Goal: Task Accomplishment & Management: Complete application form

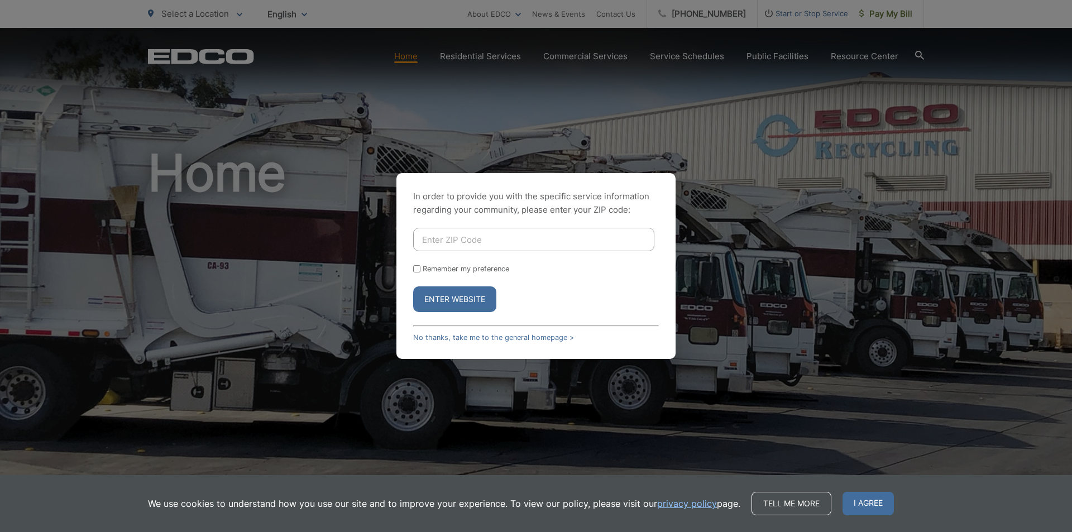
click at [487, 240] on input "Enter ZIP Code" at bounding box center [533, 239] width 241 height 23
type input "92019"
click at [415, 269] on input "Remember my preference" at bounding box center [416, 268] width 7 height 7
checkbox input "true"
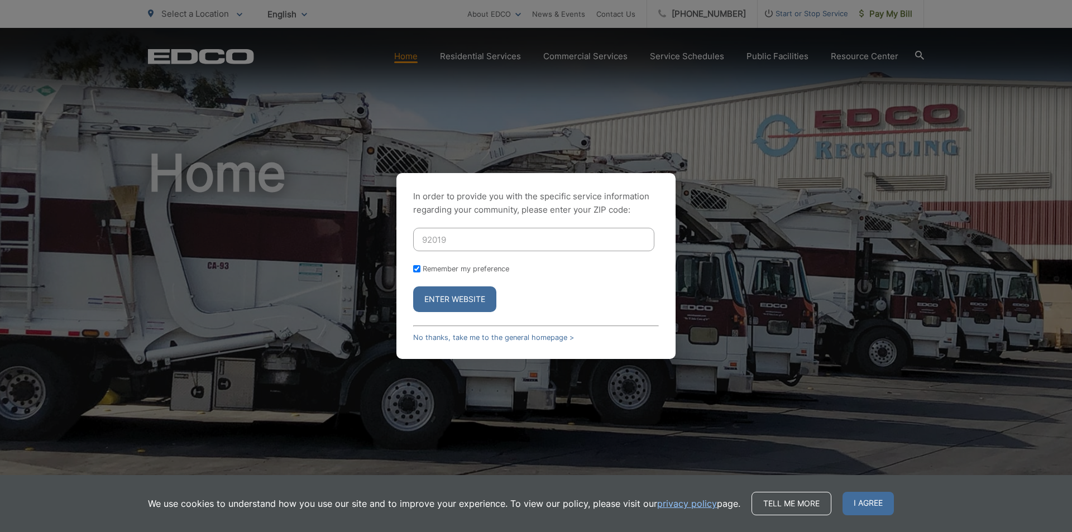
click at [415, 269] on input "Remember my preference" at bounding box center [416, 268] width 7 height 7
checkbox input "false"
drag, startPoint x: 415, startPoint y: 269, endPoint x: 416, endPoint y: 280, distance: 11.3
click at [415, 269] on input "Remember my preference" at bounding box center [416, 268] width 7 height 7
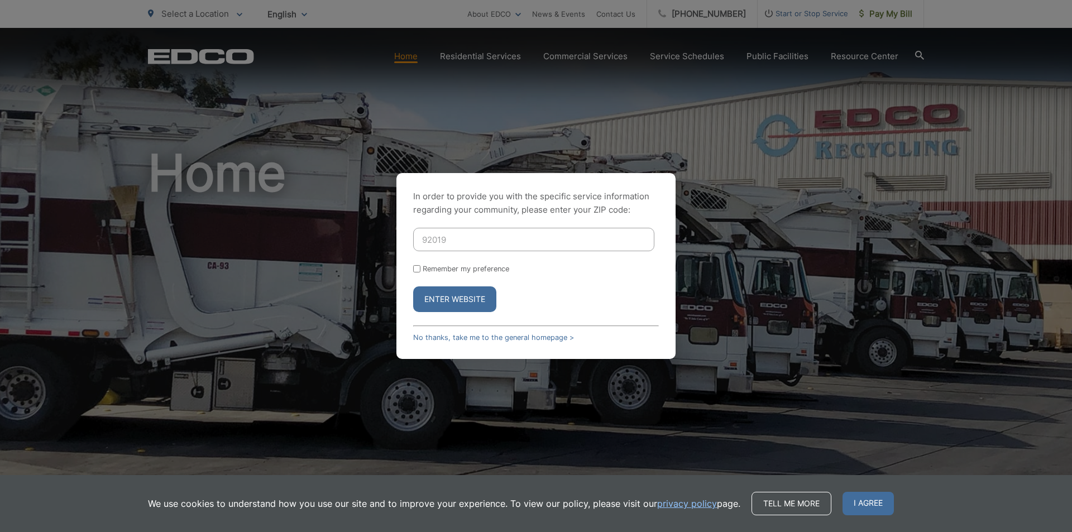
checkbox input "true"
click at [456, 300] on button "Enter Website" at bounding box center [454, 299] width 83 height 26
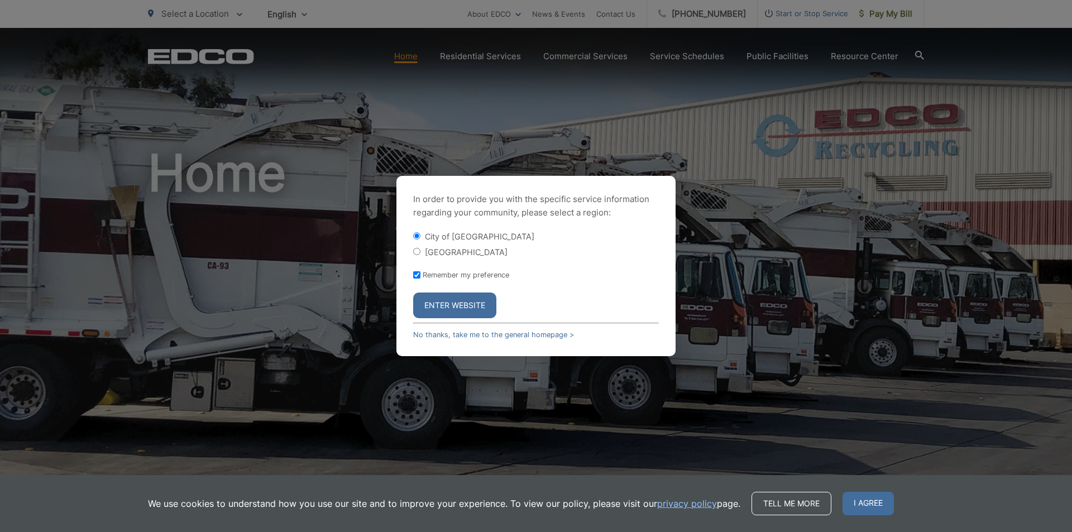
click at [418, 253] on input "[GEOGRAPHIC_DATA]" at bounding box center [416, 251] width 7 height 7
radio input "true"
click at [418, 253] on input "[GEOGRAPHIC_DATA]" at bounding box center [416, 251] width 7 height 7
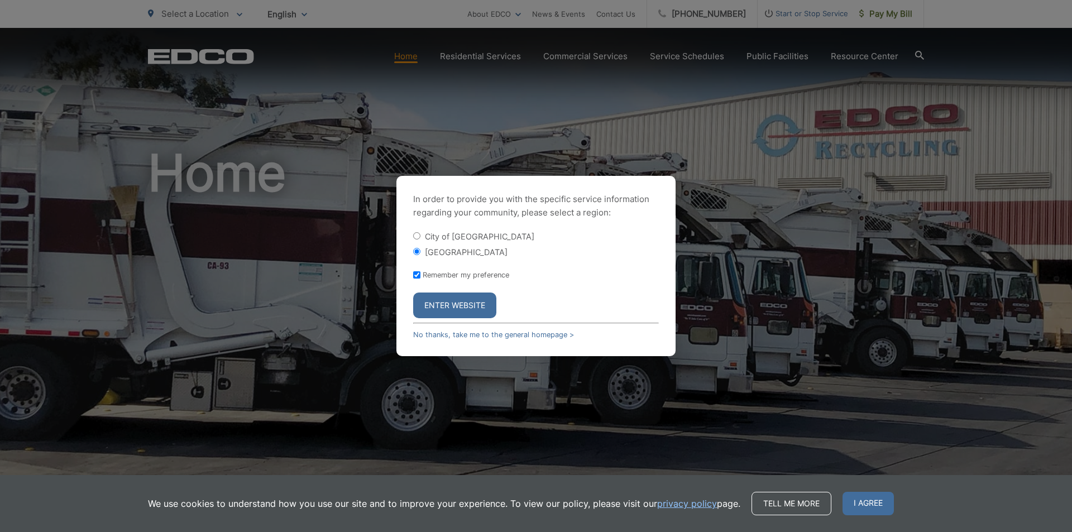
click at [454, 304] on button "Enter Website" at bounding box center [454, 306] width 83 height 26
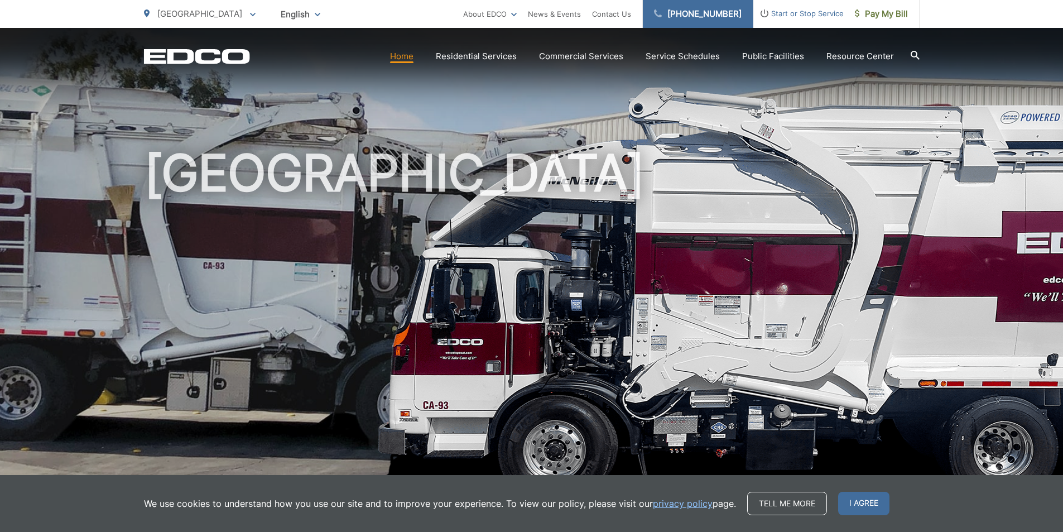
click at [711, 14] on link "[PHONE_NUMBER]" at bounding box center [698, 14] width 111 height 28
drag, startPoint x: 711, startPoint y: 14, endPoint x: 667, endPoint y: 172, distance: 164.2
click at [711, 14] on link "[PHONE_NUMBER]" at bounding box center [698, 14] width 111 height 28
click at [806, 15] on span "Start or Stop Service" at bounding box center [799, 13] width 90 height 13
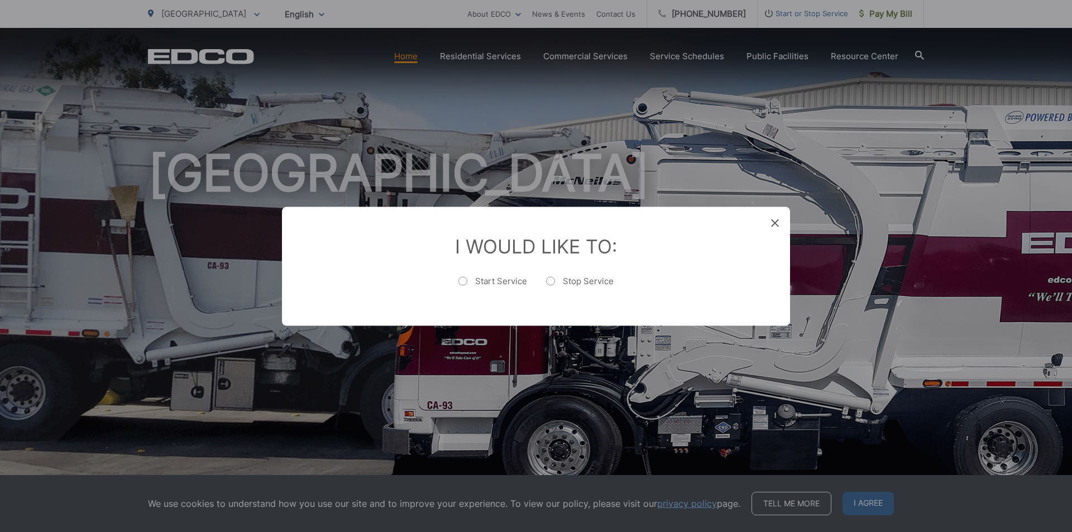
click at [464, 281] on label "Start Service" at bounding box center [492, 286] width 69 height 22
radio input "true"
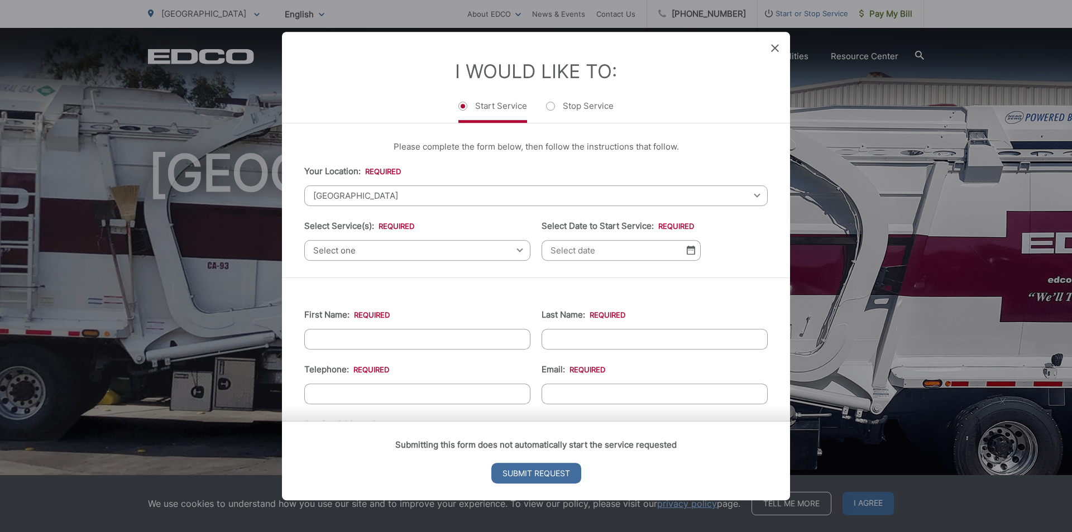
click at [517, 250] on div "Select one Select one Residential Curbside Pickup Commercial/Business Services …" at bounding box center [417, 250] width 226 height 21
click at [515, 250] on div "Select one Select one Residential Curbside Pickup Commercial/Business Services …" at bounding box center [417, 250] width 226 height 21
click at [393, 250] on span "Select one" at bounding box center [417, 250] width 226 height 21
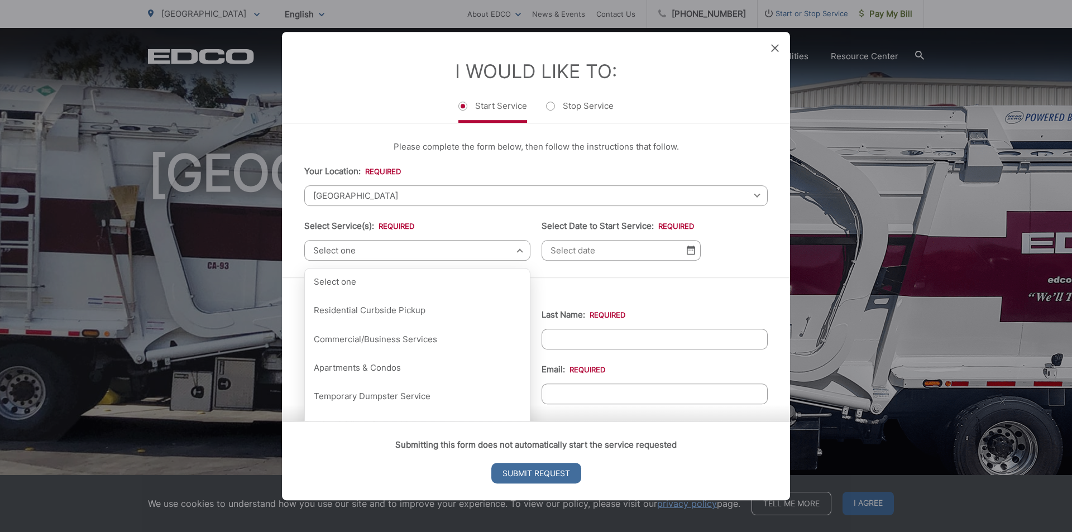
click at [847, 366] on div "Entry Status None In Progress Completed None None In Progress Completed I Would…" at bounding box center [536, 266] width 1072 height 532
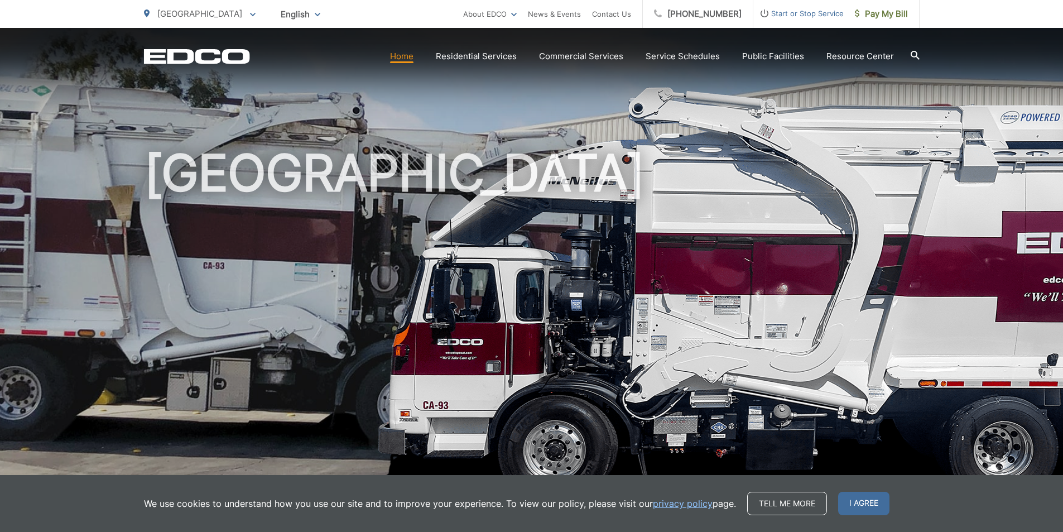
click at [801, 14] on span "Start or Stop Service" at bounding box center [799, 13] width 90 height 13
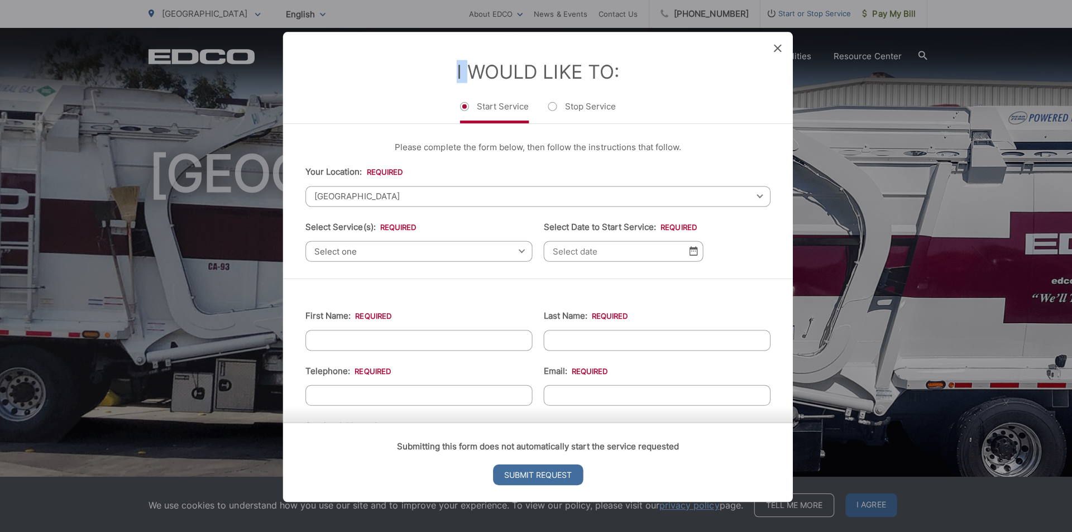
click at [801, 14] on div "Entry Status None In Progress Completed None None In Progress Completed I Would…" at bounding box center [536, 266] width 1072 height 532
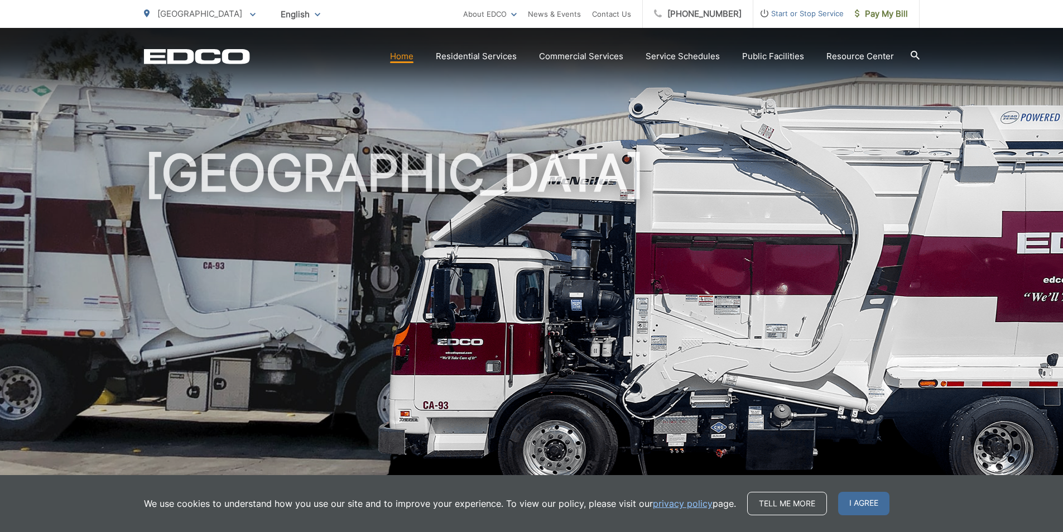
click at [801, 13] on span "Start or Stop Service" at bounding box center [799, 13] width 90 height 13
click at [0, 0] on div "Entry Status None In Progress Completed None None In Progress Completed I Would…" at bounding box center [0, 0] width 0 height 0
click at [788, 16] on span "Start or Stop Service" at bounding box center [799, 13] width 90 height 13
click at [0, 0] on div "Entry Status None In Progress Completed None None In Progress Completed I Would…" at bounding box center [0, 0] width 0 height 0
click at [798, 16] on span "Start or Stop Service" at bounding box center [799, 13] width 90 height 13
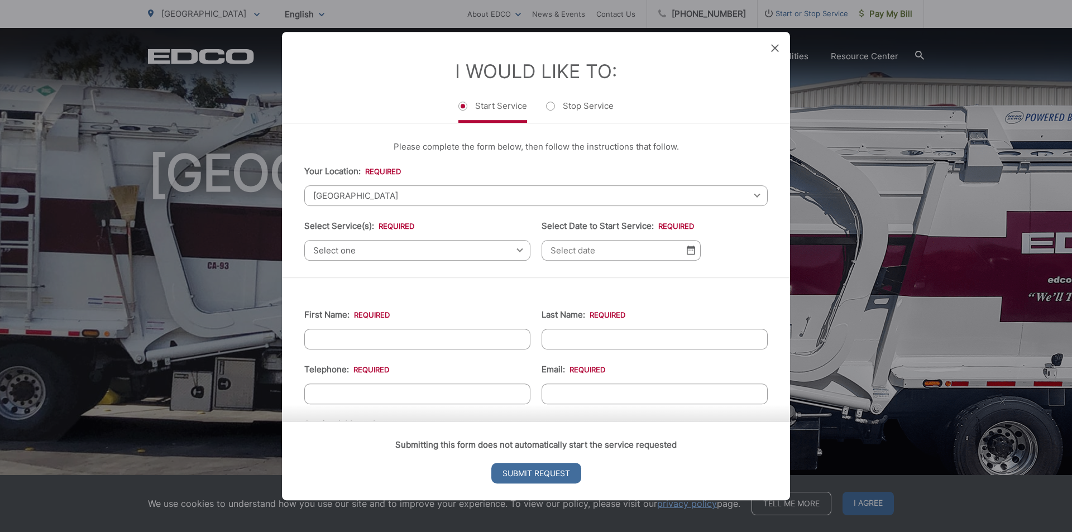
click at [514, 250] on div "Select one Select one Residential Curbside Pickup Commercial/Business Services …" at bounding box center [417, 250] width 226 height 21
click at [515, 252] on div "Select one Select one Residential Curbside Pickup Commercial/Business Services …" at bounding box center [417, 250] width 226 height 21
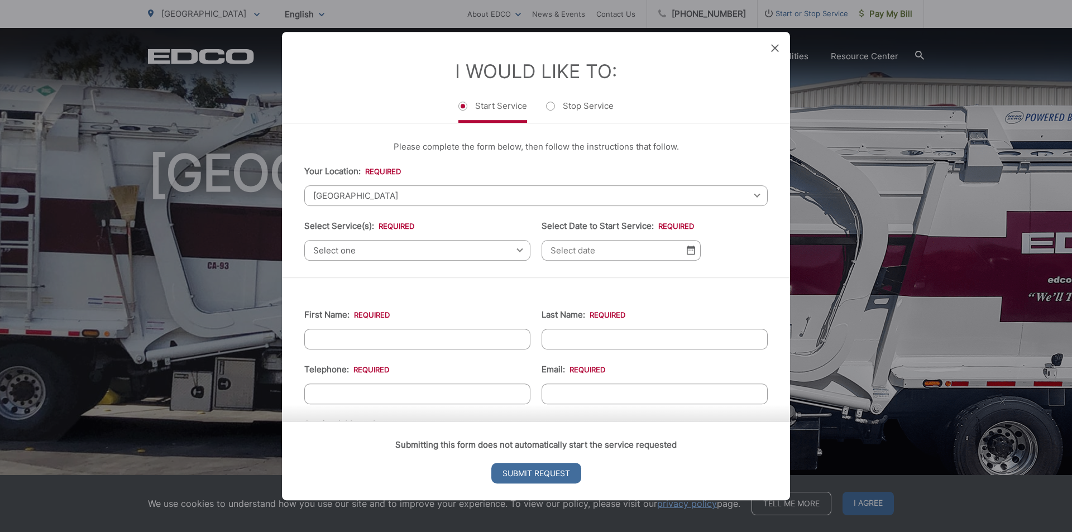
click at [515, 249] on div "Select one Select one Residential Curbside Pickup Commercial/Business Services …" at bounding box center [417, 250] width 226 height 21
click at [404, 252] on span "Select one" at bounding box center [417, 250] width 226 height 21
click at [401, 251] on span "Select one" at bounding box center [417, 250] width 226 height 21
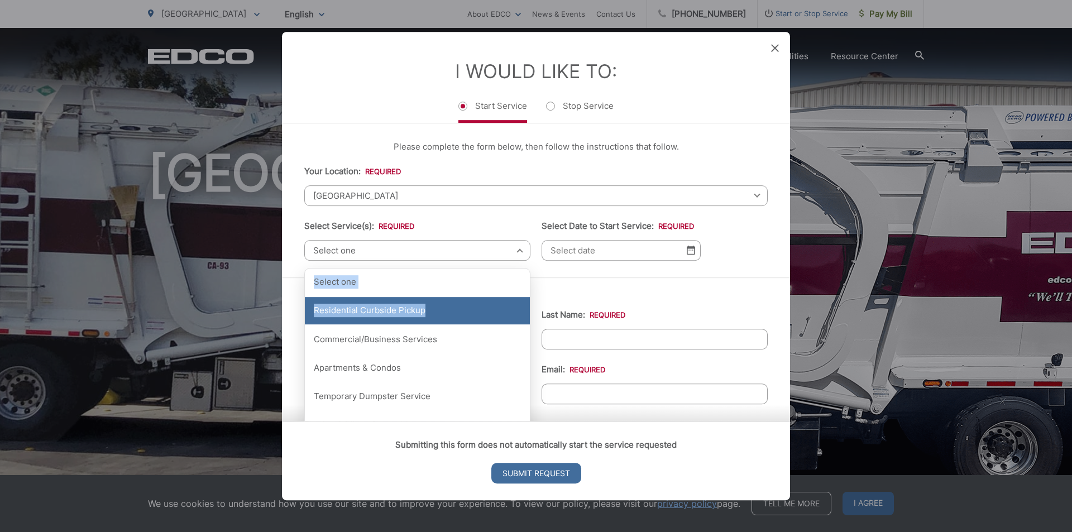
drag, startPoint x: 401, startPoint y: 251, endPoint x: 397, endPoint y: 313, distance: 61.5
click at [397, 261] on div "Select one Select one Residential Curbside Pickup Commercial/Business Services …" at bounding box center [417, 250] width 226 height 21
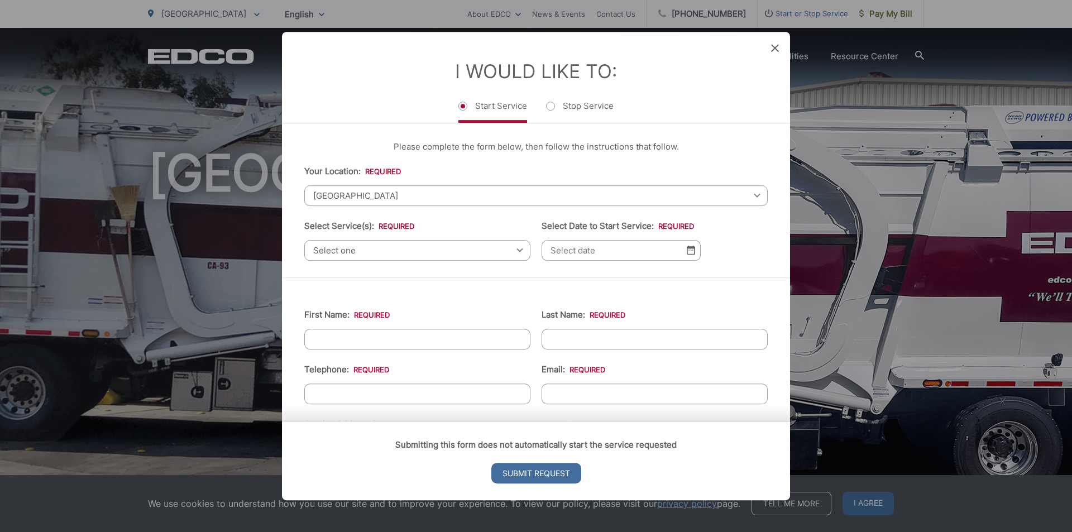
click at [359, 248] on span "Select one" at bounding box center [417, 250] width 226 height 21
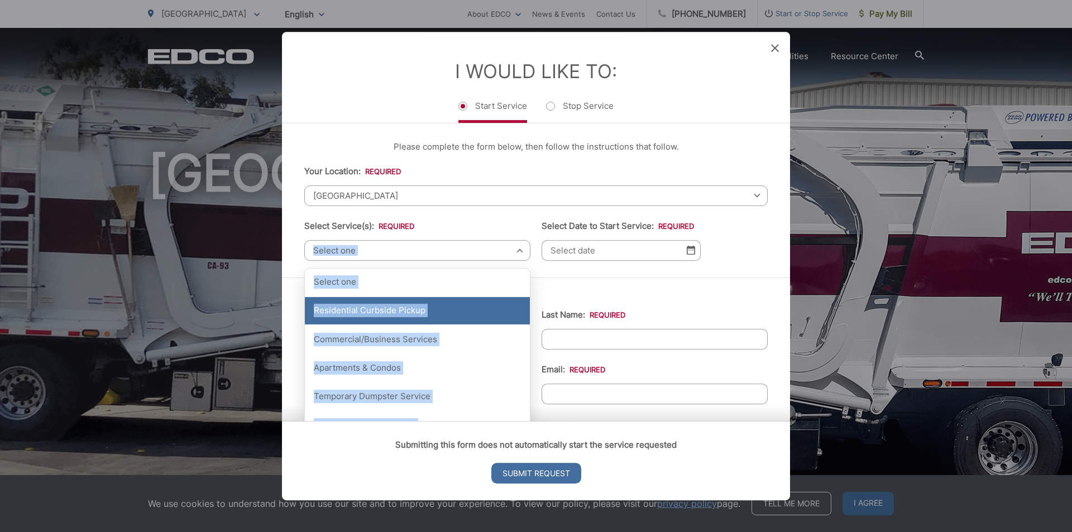
click at [362, 311] on div "Residential Curbside Pickup" at bounding box center [417, 311] width 225 height 28
click at [362, 311] on span "*" at bounding box center [369, 314] width 40 height 11
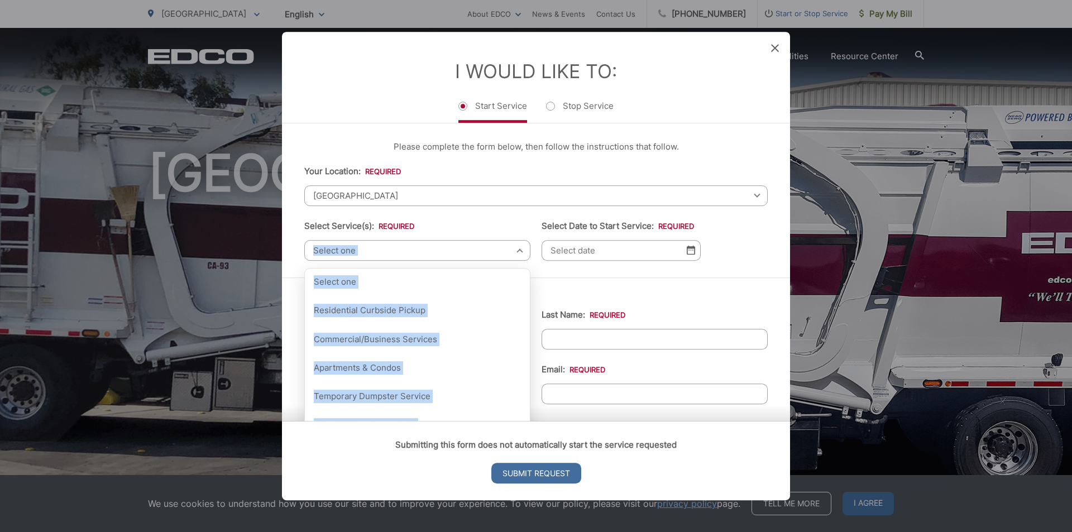
click at [362, 329] on input "First Name: *" at bounding box center [417, 339] width 226 height 21
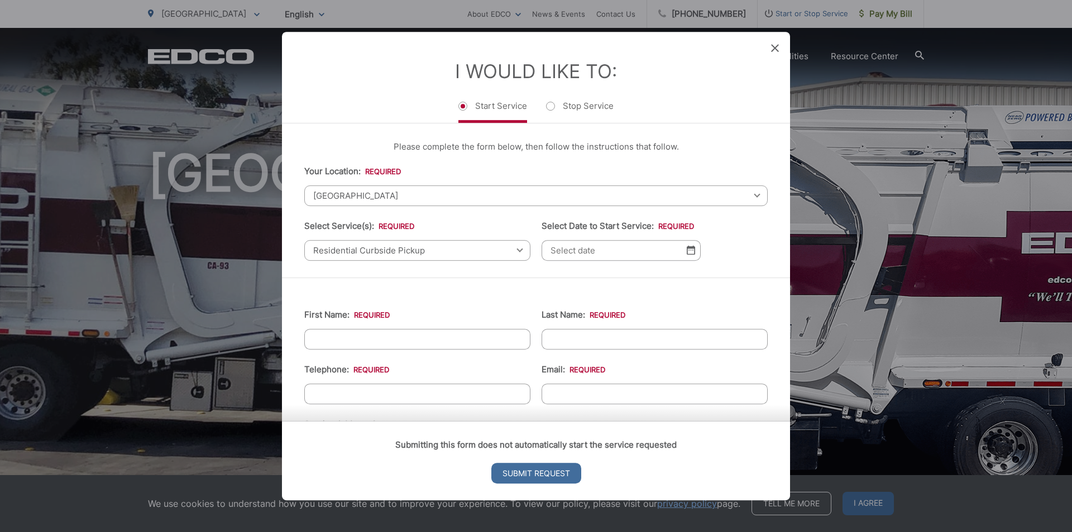
click at [687, 251] on img at bounding box center [691, 250] width 8 height 9
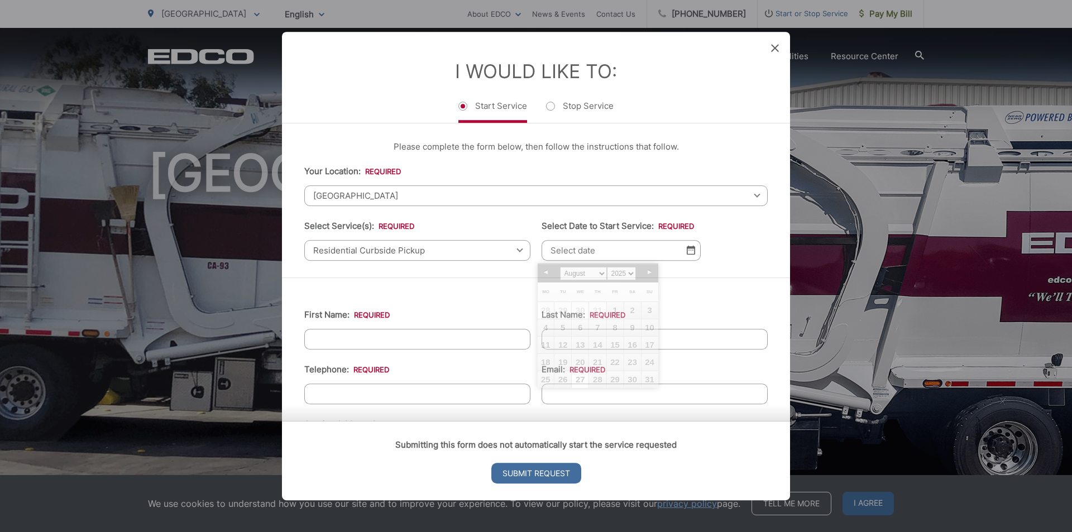
click at [687, 251] on img at bounding box center [691, 250] width 8 height 9
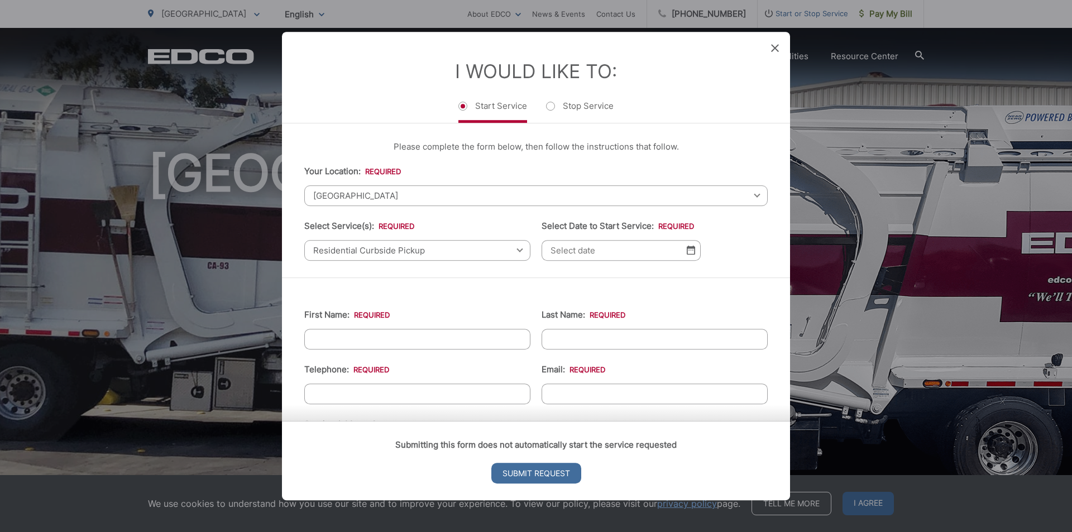
click at [687, 251] on img at bounding box center [691, 250] width 8 height 9
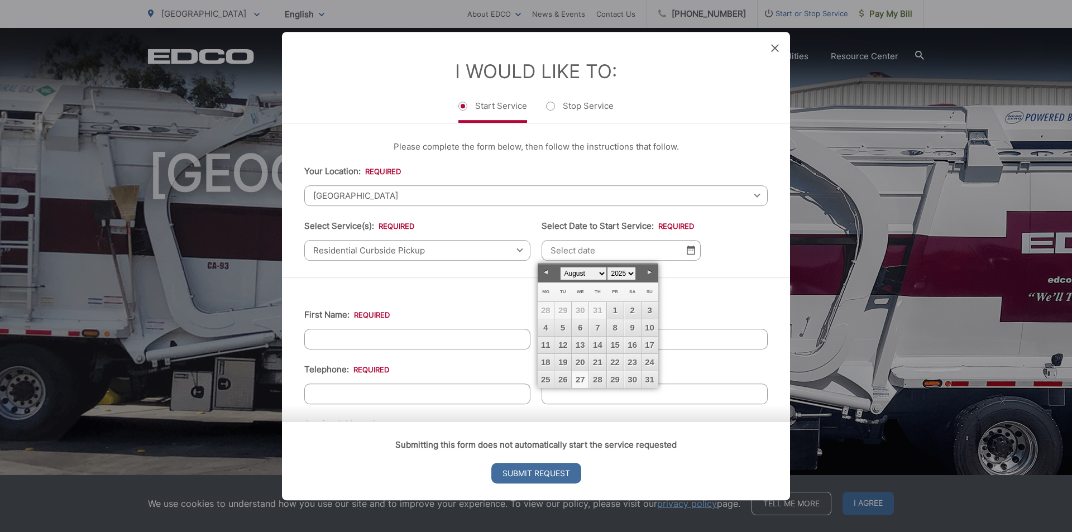
click at [602, 272] on select "January February March April May June July August September October November De…" at bounding box center [583, 273] width 47 height 13
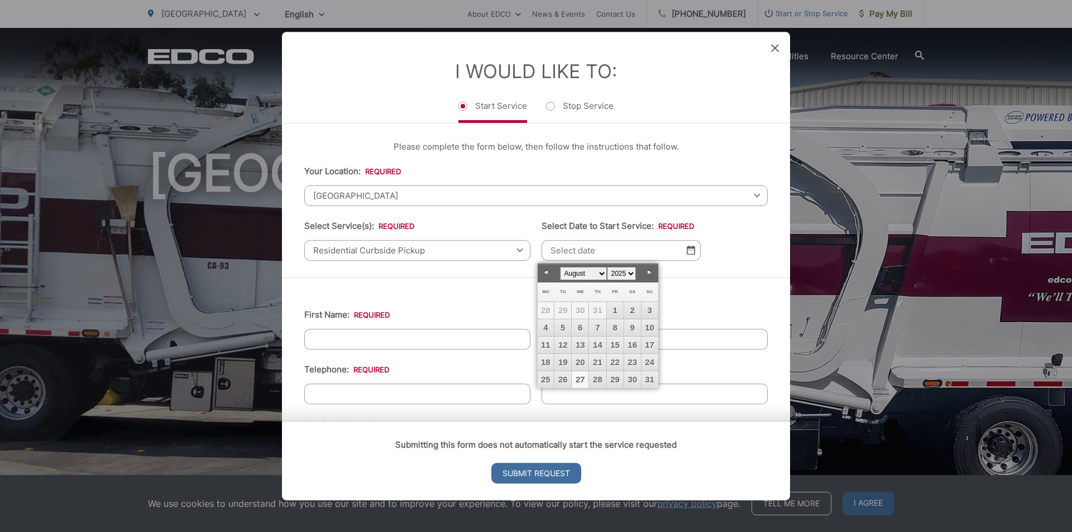
click at [602, 272] on select "January February March April May June July August September October November De…" at bounding box center [583, 273] width 47 height 13
click at [601, 271] on select "January February March April May June July August September October November De…" at bounding box center [583, 273] width 47 height 13
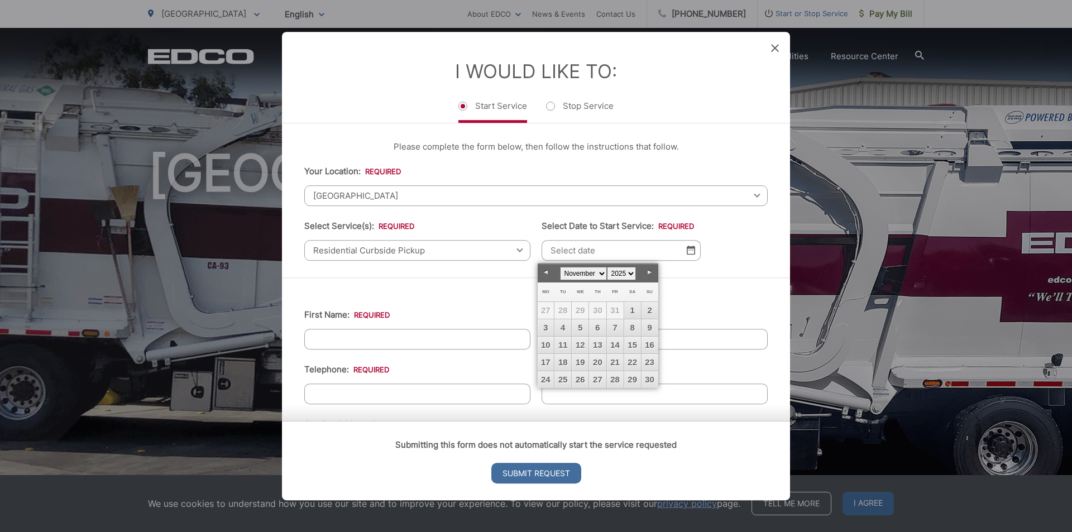
click at [601, 271] on select "January February March April May June July August September October November De…" at bounding box center [583, 273] width 47 height 13
click at [615, 377] on link "31" at bounding box center [615, 379] width 17 height 17
type input "[DATE]"
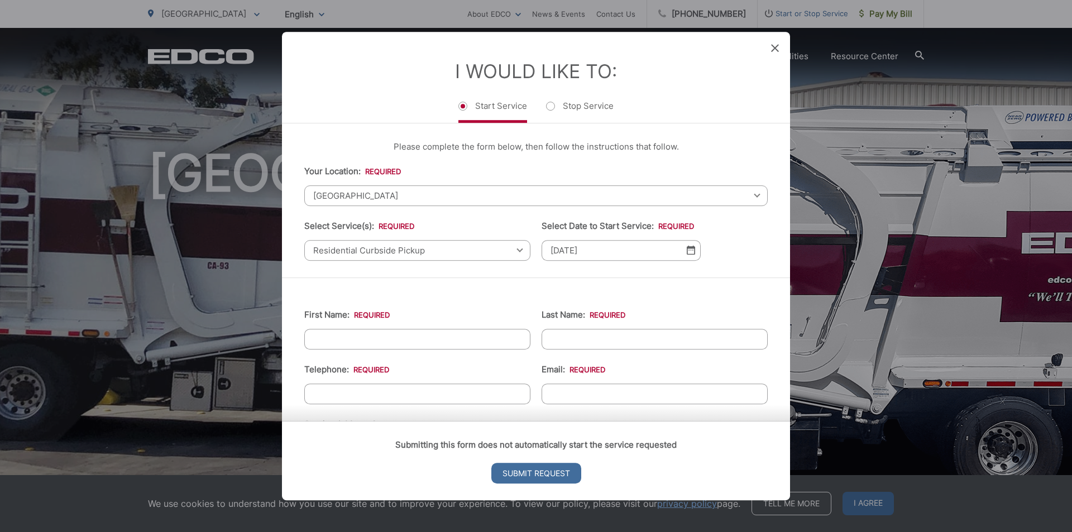
click at [387, 339] on input "First Name: *" at bounding box center [417, 339] width 226 height 21
type input "[PERSON_NAME]"
type input "Vint"
click at [394, 390] on input "(___) ___-____" at bounding box center [417, 394] width 226 height 21
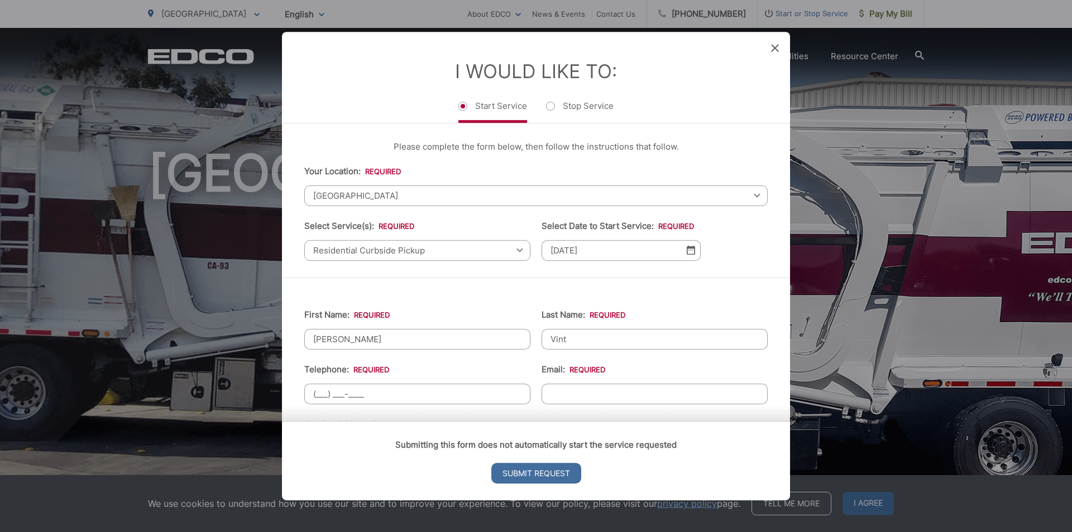
click at [394, 390] on input "(___) ___-____" at bounding box center [417, 394] width 226 height 21
type input "[PHONE_NUMBER]"
click at [583, 392] on input "Email: *" at bounding box center [655, 394] width 226 height 21
type input "[PERSON_NAME][EMAIL_ADDRESS][PERSON_NAME][DOMAIN_NAME]"
click at [538, 474] on input "Submit Request" at bounding box center [536, 473] width 90 height 21
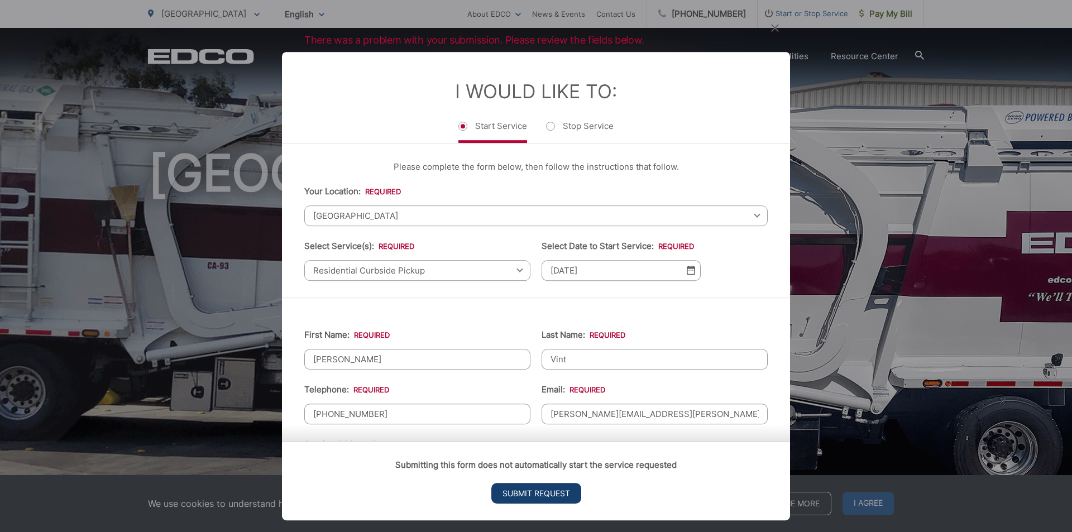
click at [534, 494] on input "Submit Request" at bounding box center [536, 493] width 90 height 21
click at [543, 491] on input "Submit Request" at bounding box center [536, 493] width 90 height 21
click at [545, 491] on input "Submit Request" at bounding box center [536, 493] width 90 height 21
click at [511, 493] on input "Submit Request" at bounding box center [536, 493] width 90 height 21
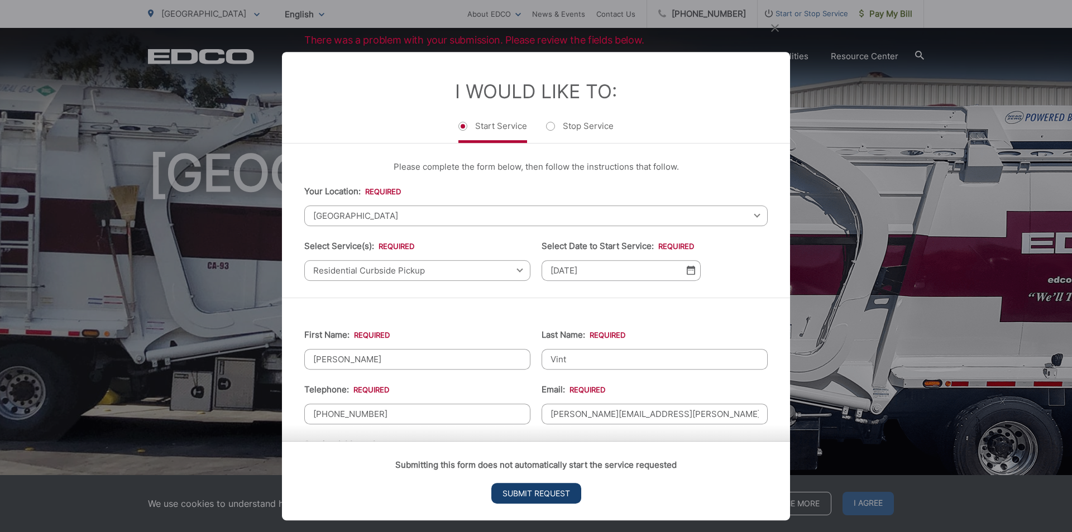
click at [511, 493] on input "Submit Request" at bounding box center [536, 493] width 90 height 21
click at [515, 493] on input "Submit Request" at bounding box center [536, 493] width 90 height 21
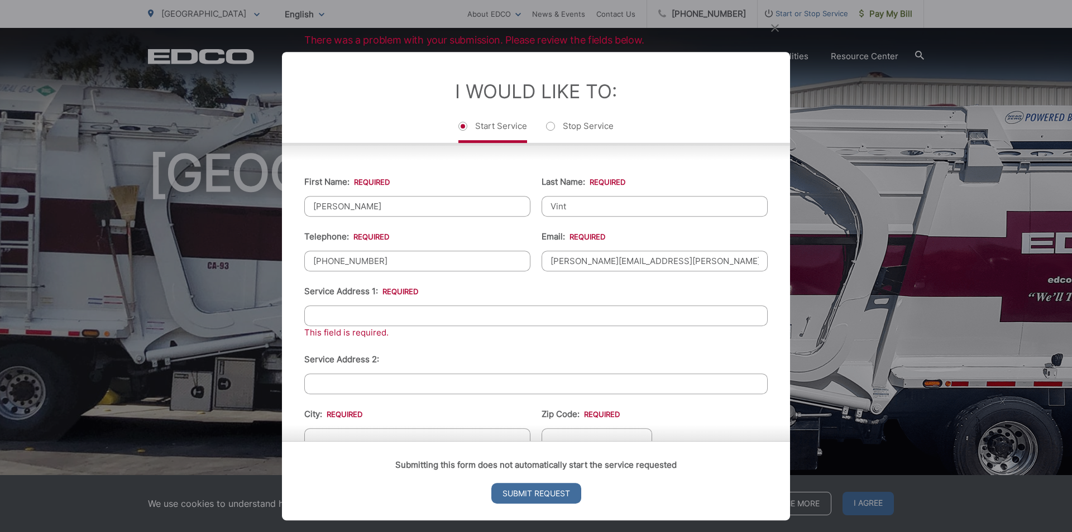
scroll to position [165, 0]
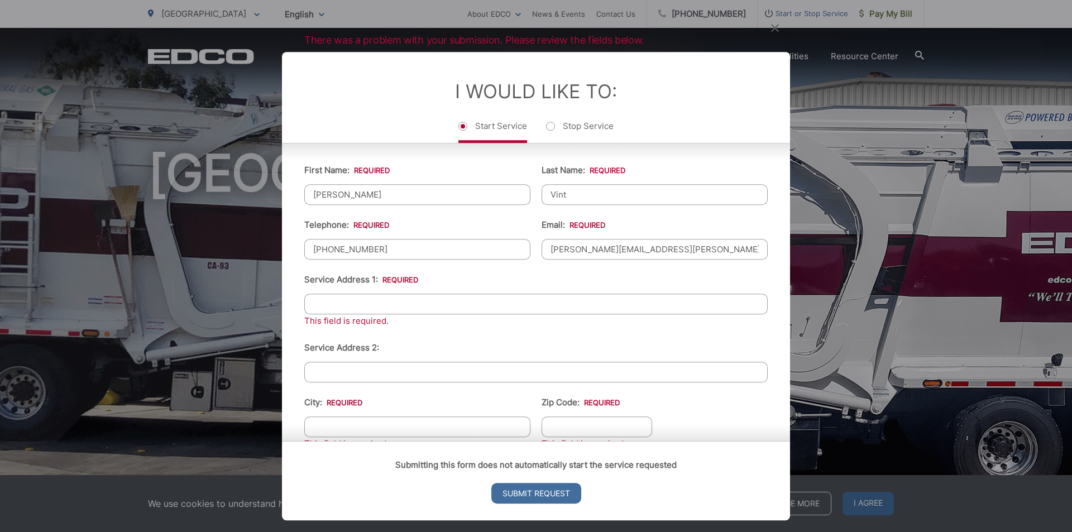
click at [378, 304] on input "Service Address 1: *" at bounding box center [535, 304] width 463 height 21
type input "[STREET_ADDRESS]"
type input "El Cajon"
type input "92019"
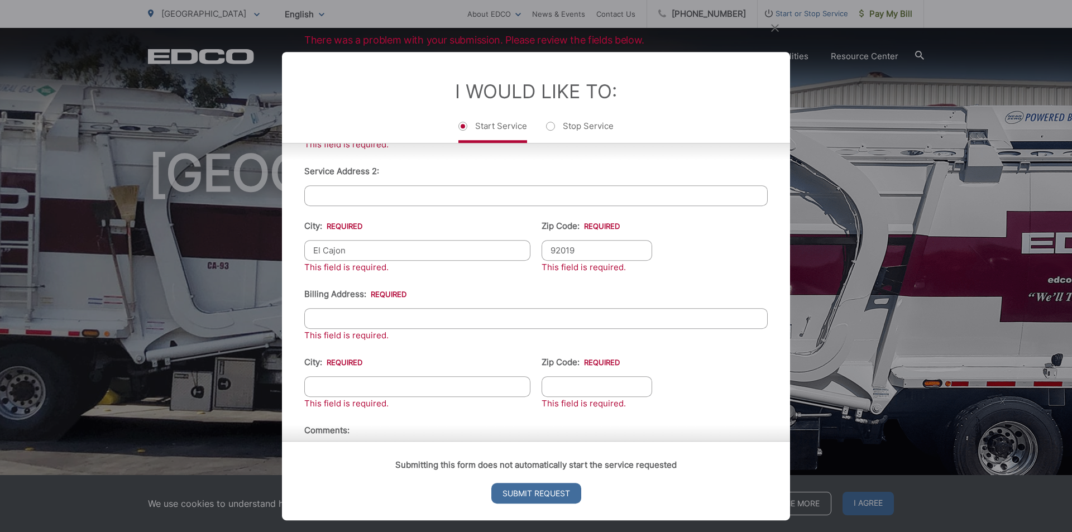
scroll to position [342, 0]
click at [360, 314] on input "Billing Address: *" at bounding box center [535, 317] width 463 height 21
type input "[STREET_ADDRESS]"
type input "El Cajon"
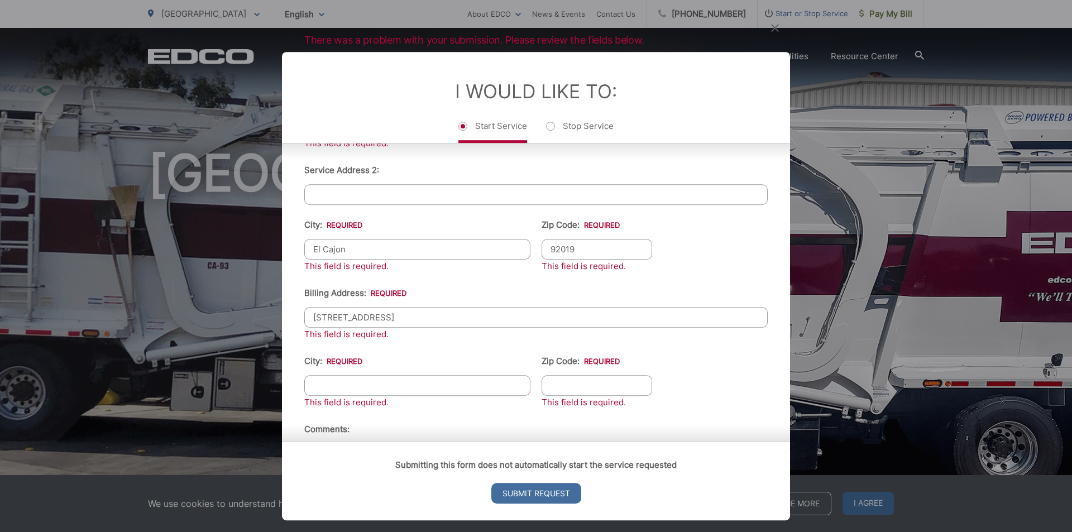
type input "92019"
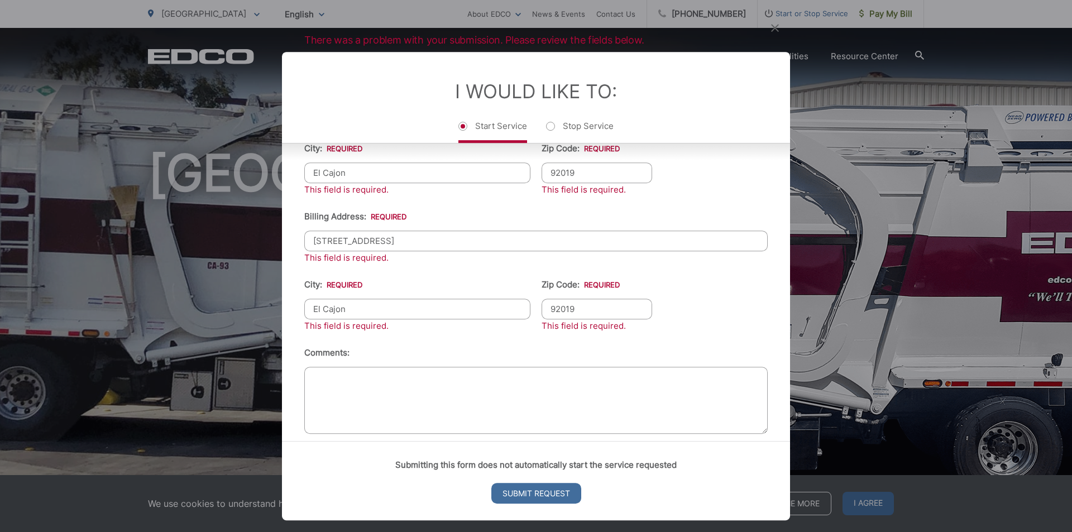
scroll to position [432, 0]
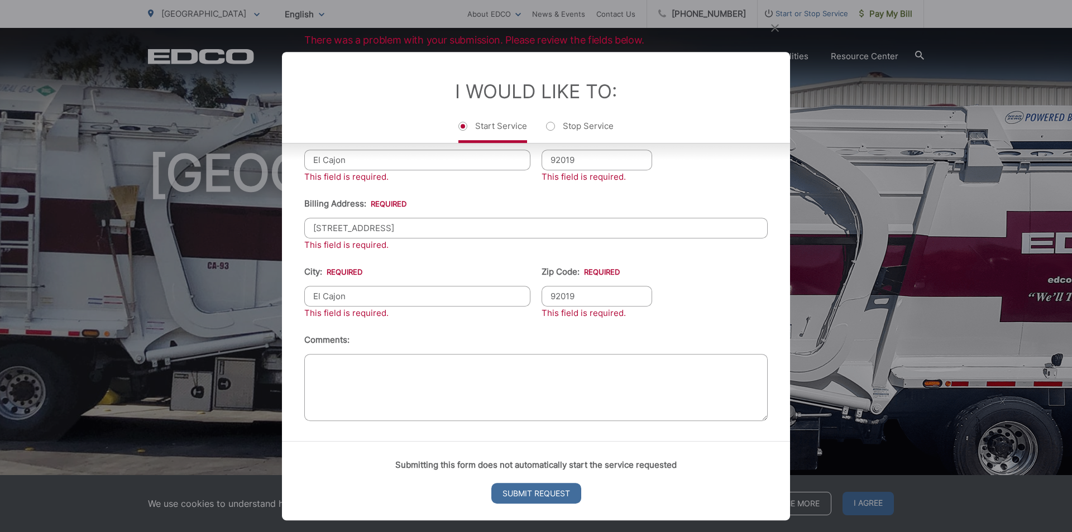
click at [328, 361] on textarea "Comments:" at bounding box center [535, 387] width 463 height 67
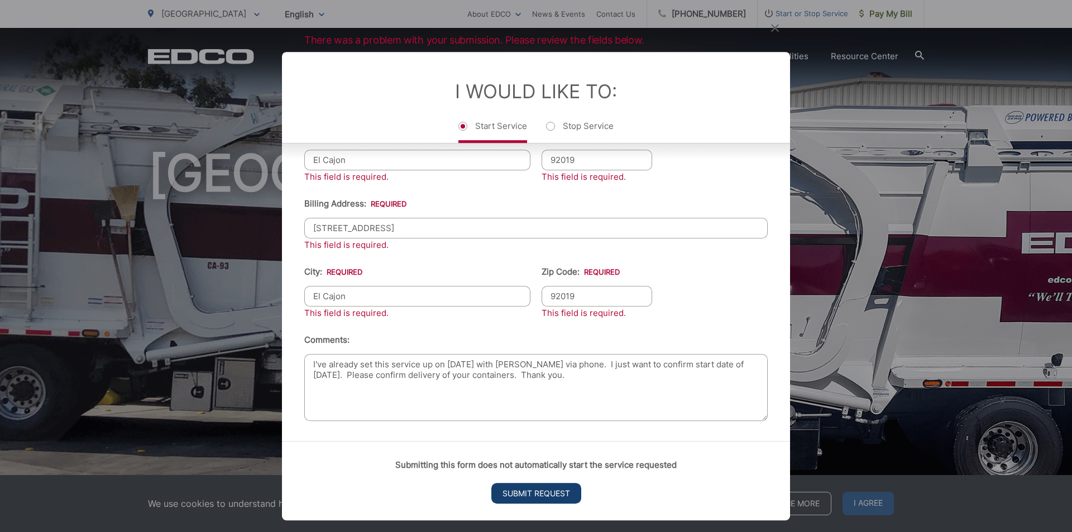
type textarea "I've already set this service up on [DATE] with [PERSON_NAME] via phone. I just…"
click at [538, 494] on input "Submit Request" at bounding box center [536, 493] width 90 height 21
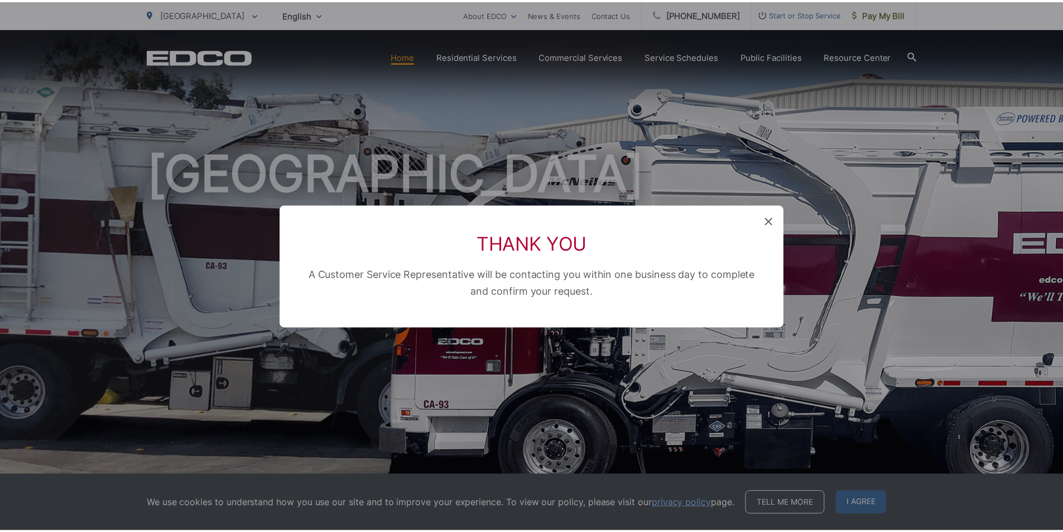
scroll to position [11, 4]
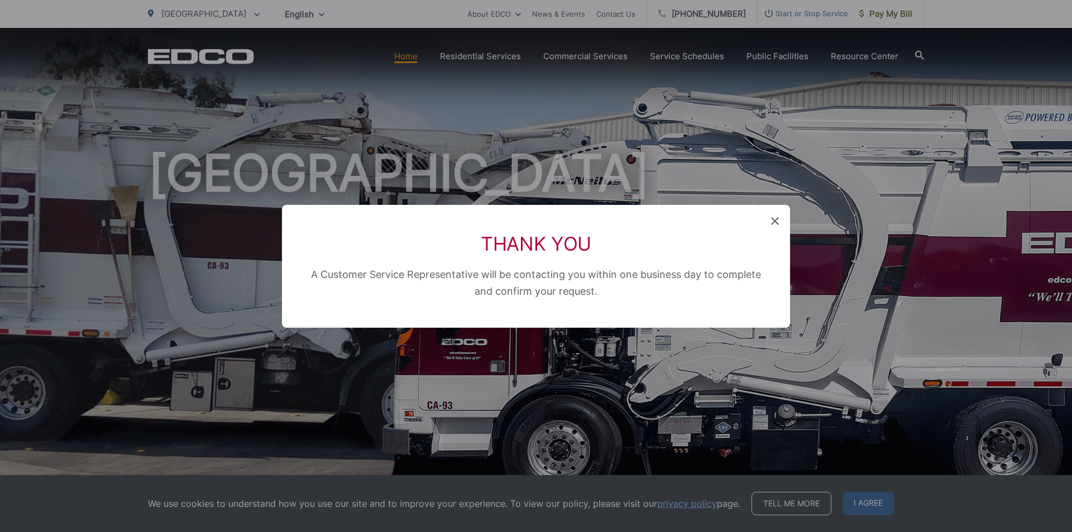
click at [775, 219] on icon at bounding box center [775, 221] width 8 height 8
